Goal: Navigation & Orientation: Find specific page/section

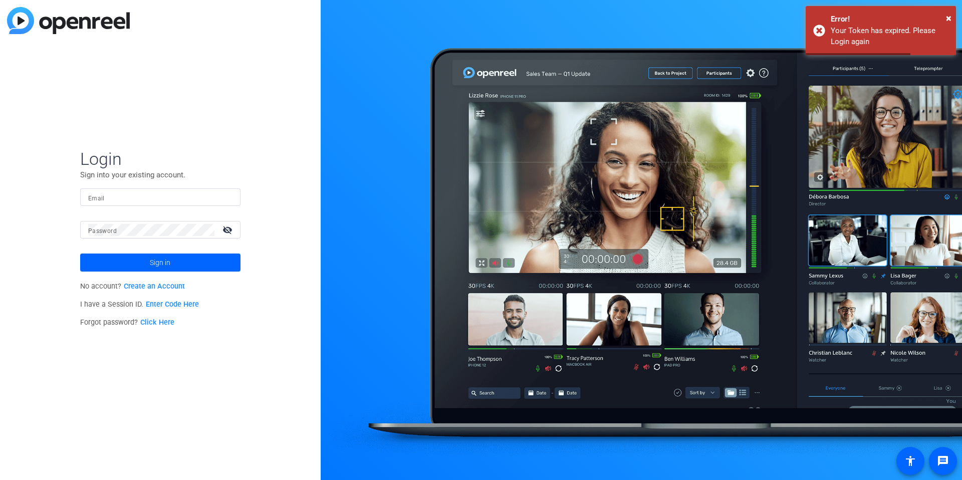
click at [209, 195] on input "Email" at bounding box center [160, 197] width 144 height 12
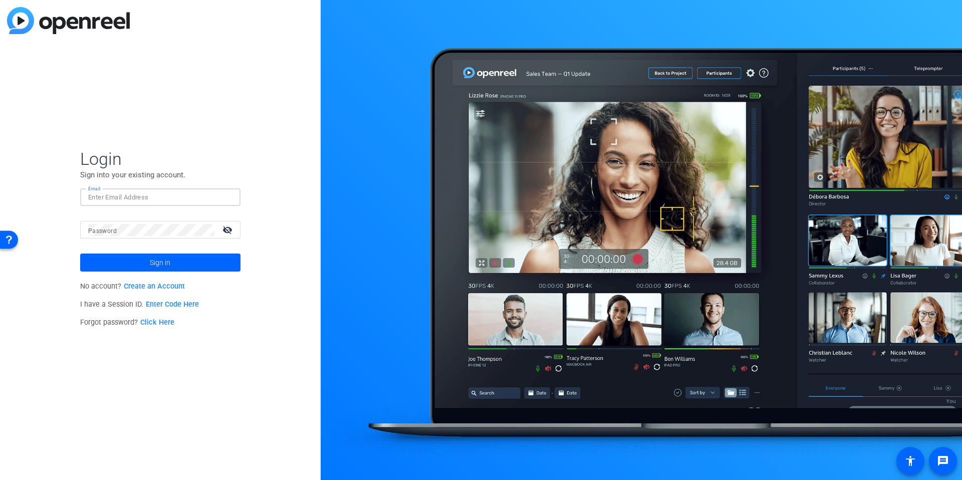
type input "[PERSON_NAME][EMAIL_ADDRESS][PERSON_NAME][DOMAIN_NAME]"
click at [170, 265] on span at bounding box center [160, 263] width 160 height 24
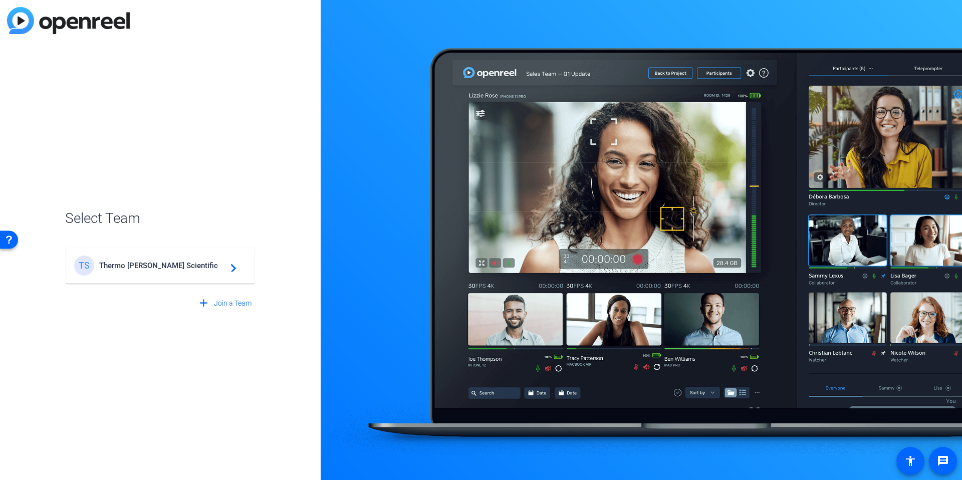
click at [182, 277] on mat-card-content "TS Thermo [PERSON_NAME] Scientific navigate_next" at bounding box center [160, 266] width 188 height 36
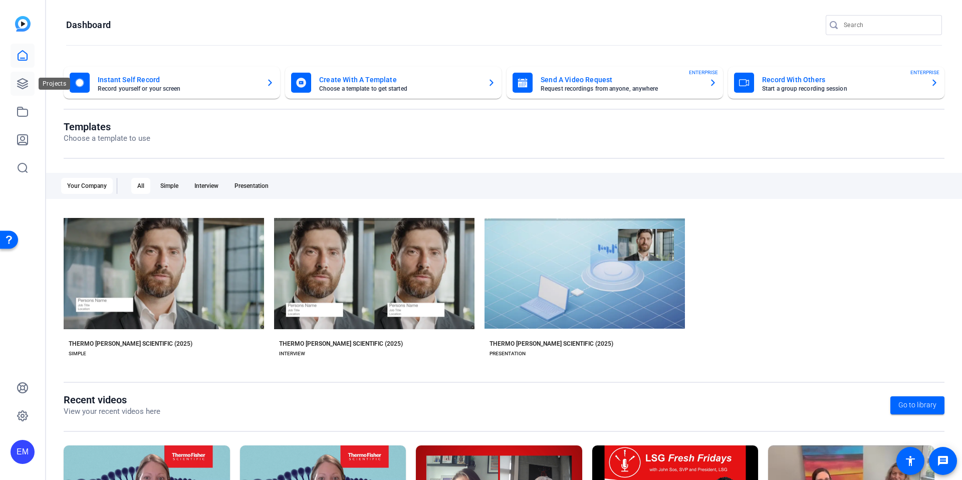
click at [18, 86] on icon at bounding box center [23, 84] width 10 height 10
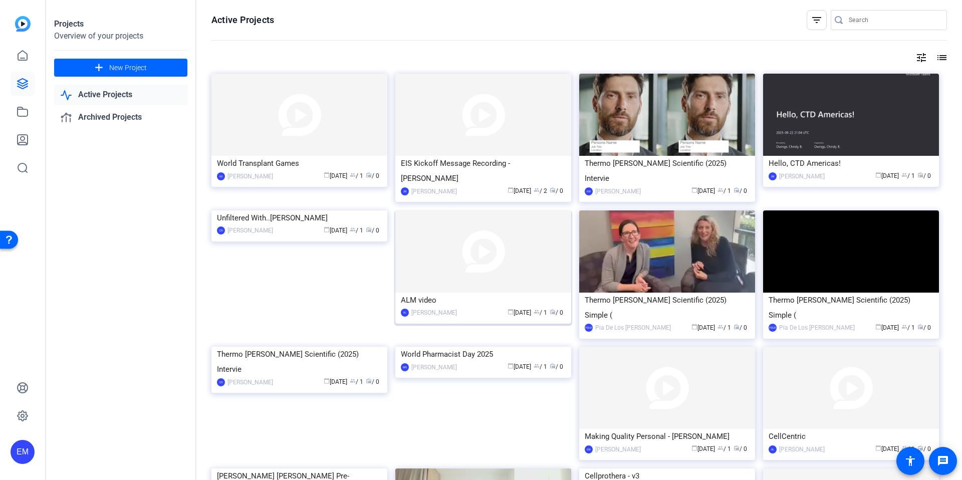
click at [440, 293] on div "ALM video" at bounding box center [483, 300] width 165 height 15
click at [867, 21] on input "Search" at bounding box center [894, 20] width 90 height 12
type input "a"
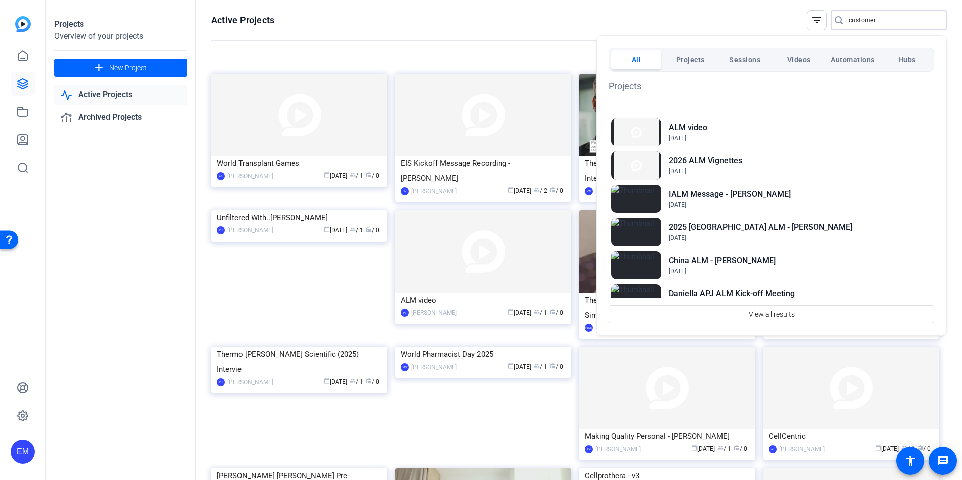
type input "customer"
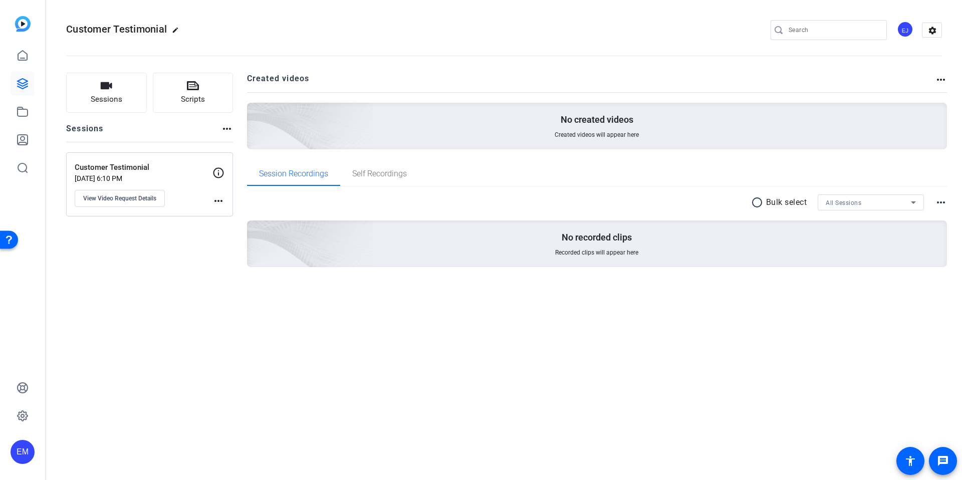
click at [833, 29] on input "Search" at bounding box center [834, 30] width 90 height 12
click at [15, 89] on link at bounding box center [23, 84] width 24 height 24
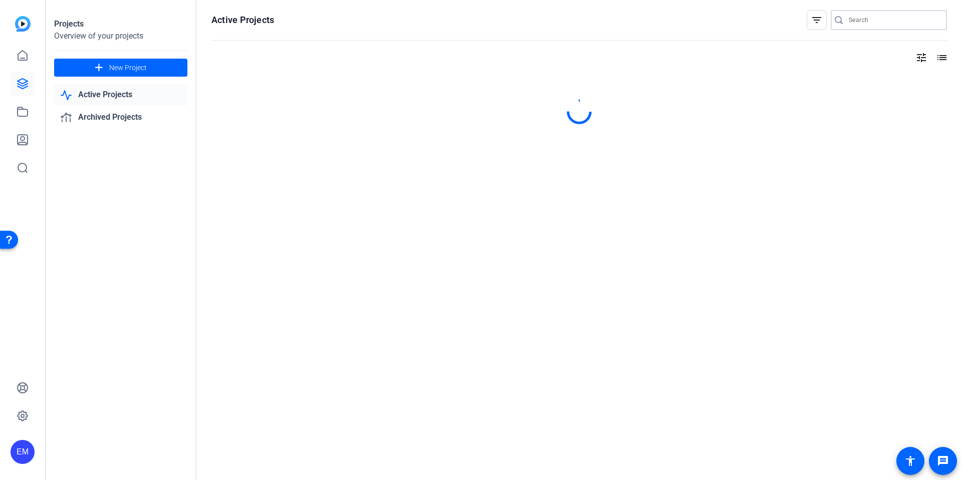
click at [856, 23] on input "Search" at bounding box center [894, 20] width 90 height 12
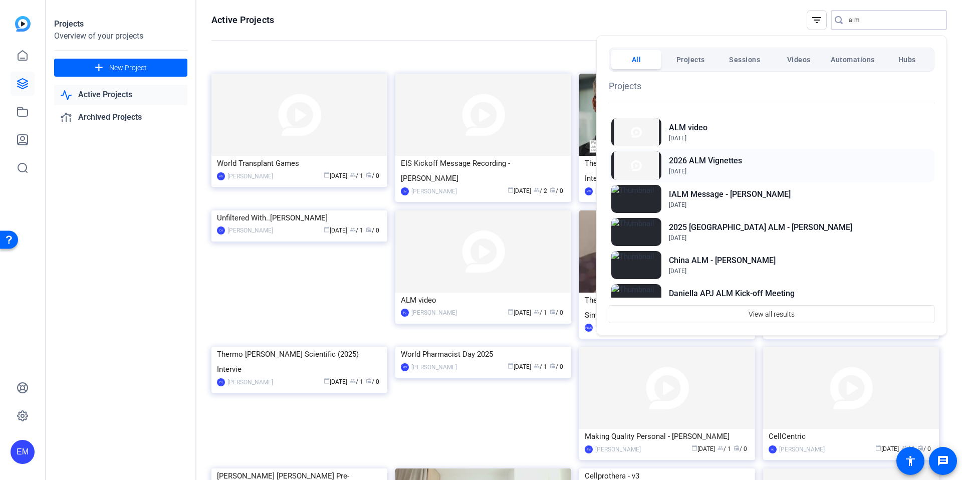
type input "alm"
click at [717, 165] on h2 "2026 ALM Vignettes" at bounding box center [705, 161] width 73 height 12
